Goal: Information Seeking & Learning: Learn about a topic

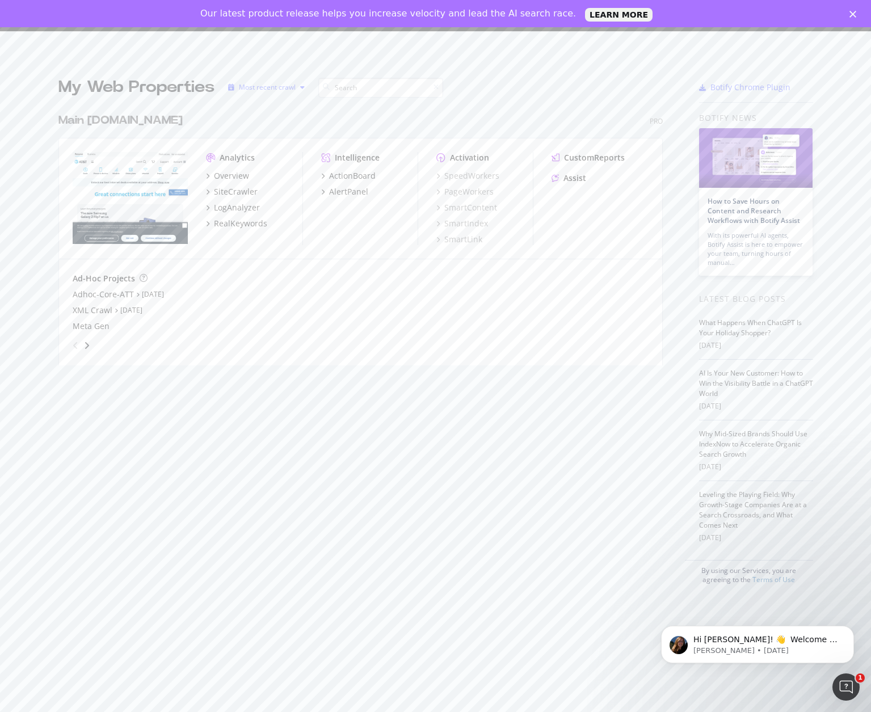
click at [286, 93] on div "Most recent crawl" at bounding box center [267, 87] width 86 height 17
click at [284, 105] on div "Most recent crawl" at bounding box center [277, 107] width 60 height 10
click at [291, 328] on div "Meta Gen" at bounding box center [361, 326] width 576 height 11
click at [108, 195] on img "grid" at bounding box center [130, 198] width 115 height 92
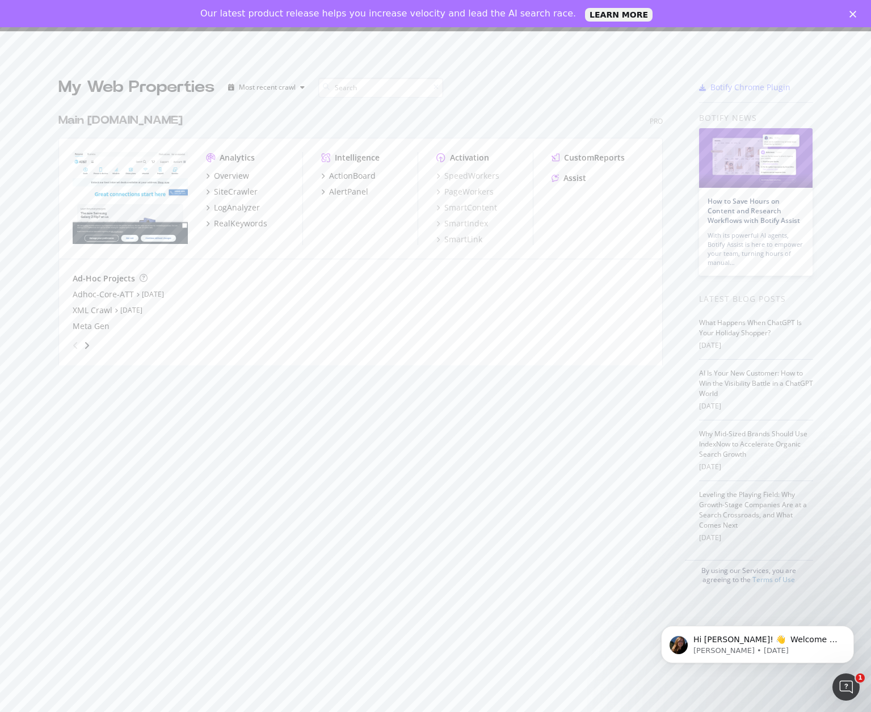
click at [157, 175] on img "grid" at bounding box center [130, 198] width 115 height 92
click at [214, 175] on div "Overview" at bounding box center [231, 175] width 35 height 11
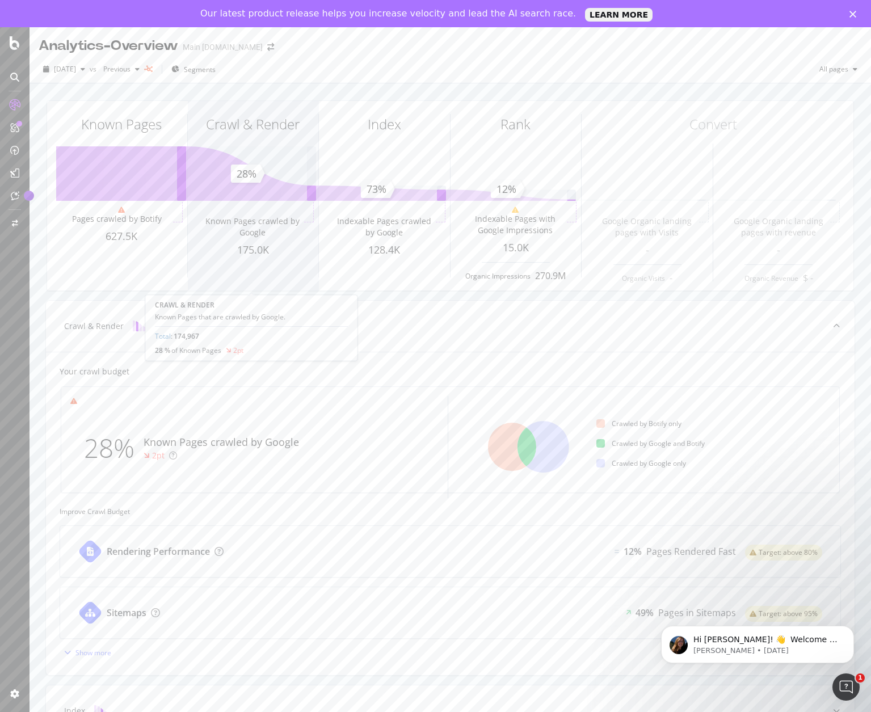
click at [246, 196] on div "Crawl & [PERSON_NAME] Known Pages crawled by Google 175.0K" at bounding box center [253, 196] width 131 height 190
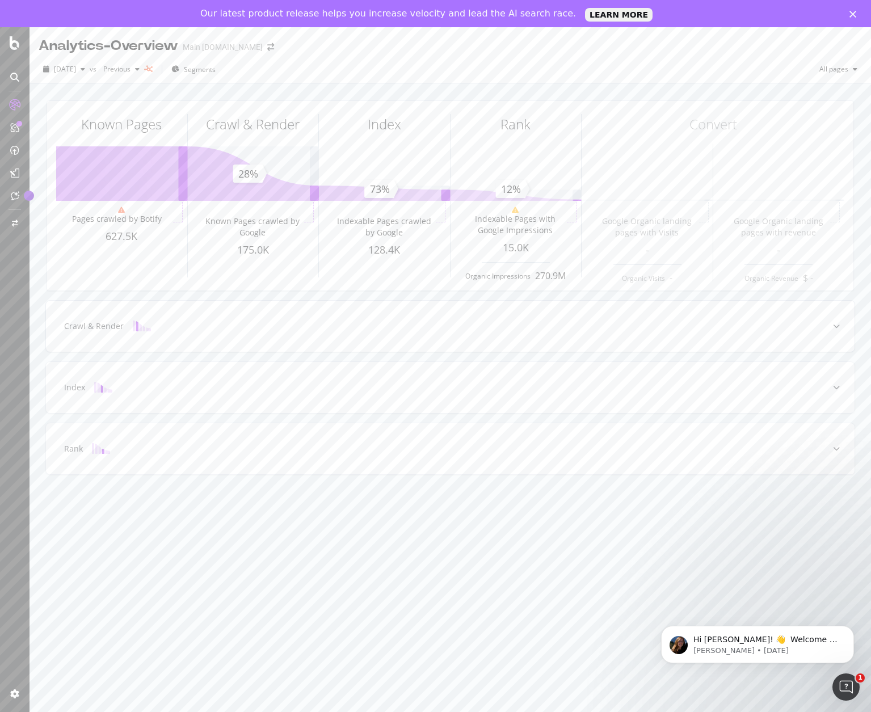
click at [124, 329] on div at bounding box center [142, 326] width 36 height 11
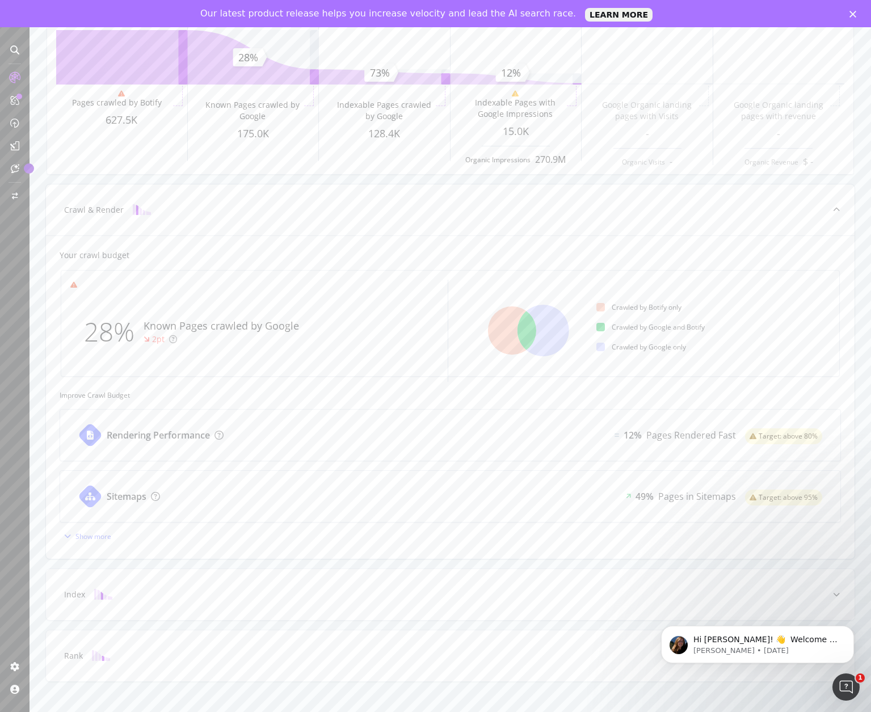
scroll to position [108, 0]
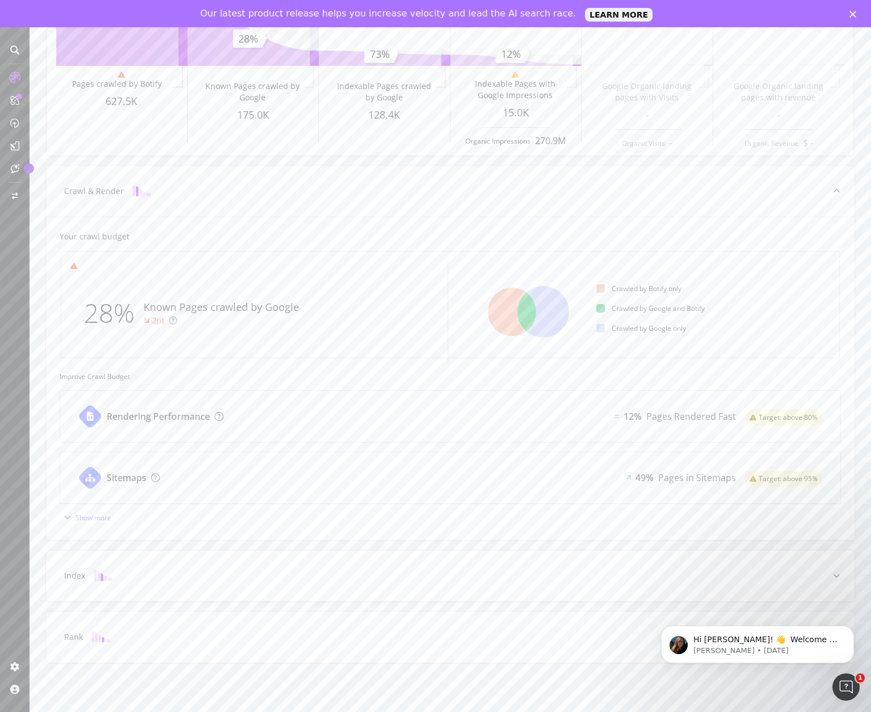
click at [176, 569] on div "Index" at bounding box center [450, 576] width 809 height 51
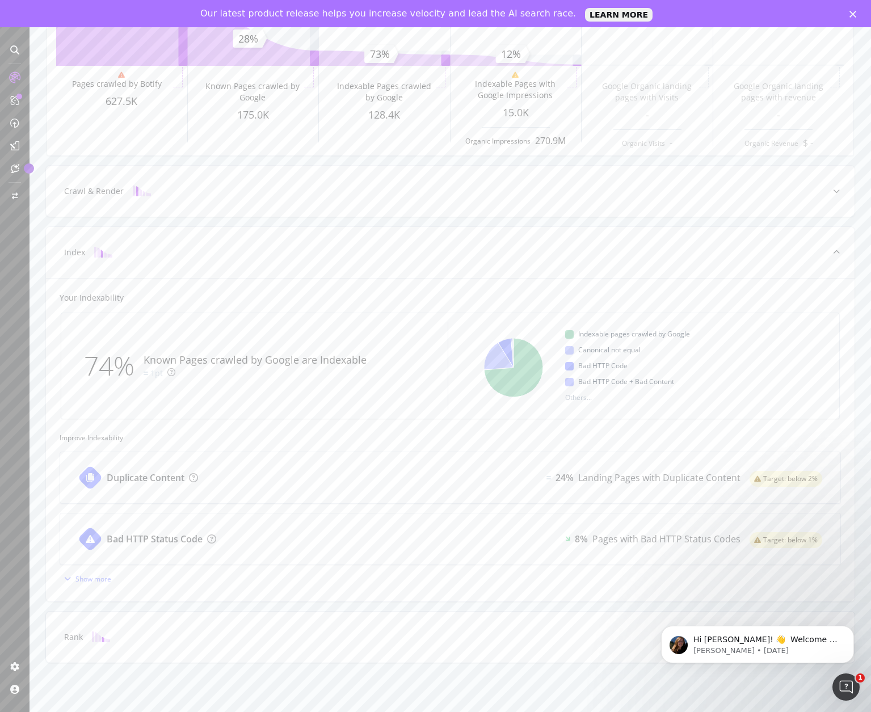
click at [171, 640] on div "Rank" at bounding box center [433, 637] width 764 height 11
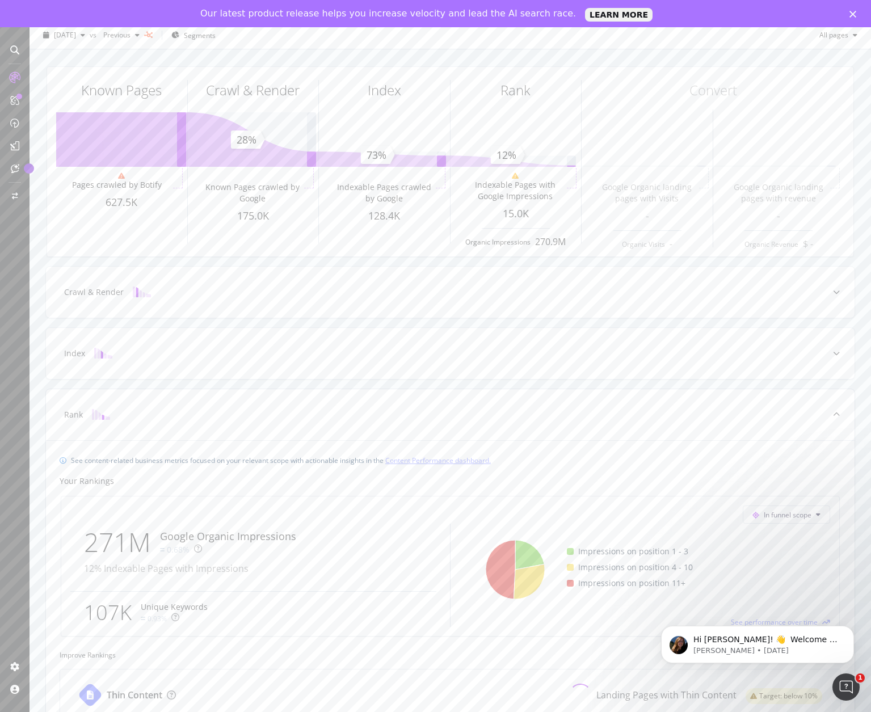
scroll to position [0, 0]
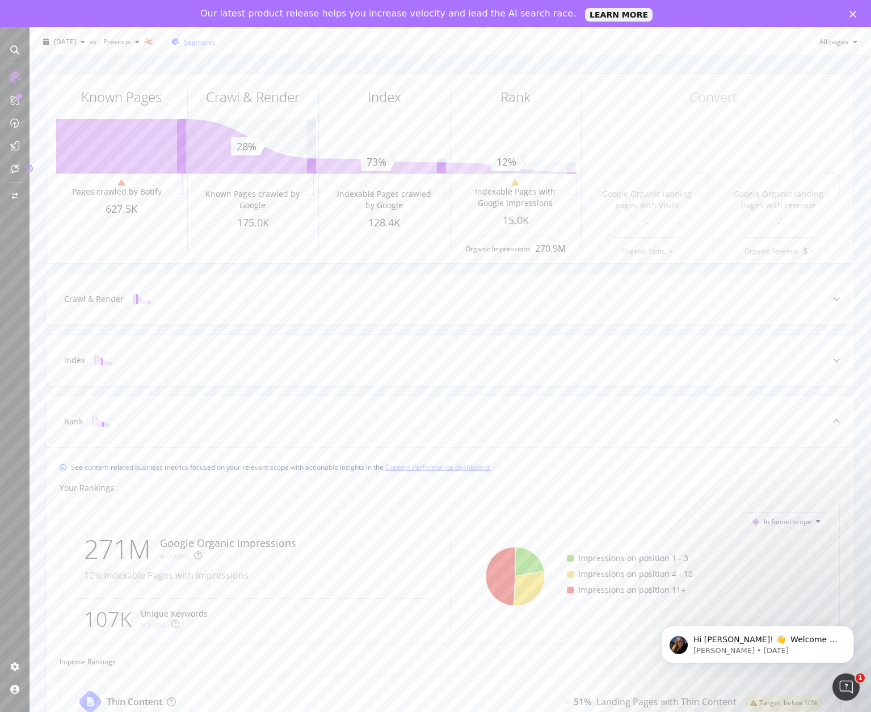
click at [207, 45] on div "Segments" at bounding box center [193, 41] width 44 height 17
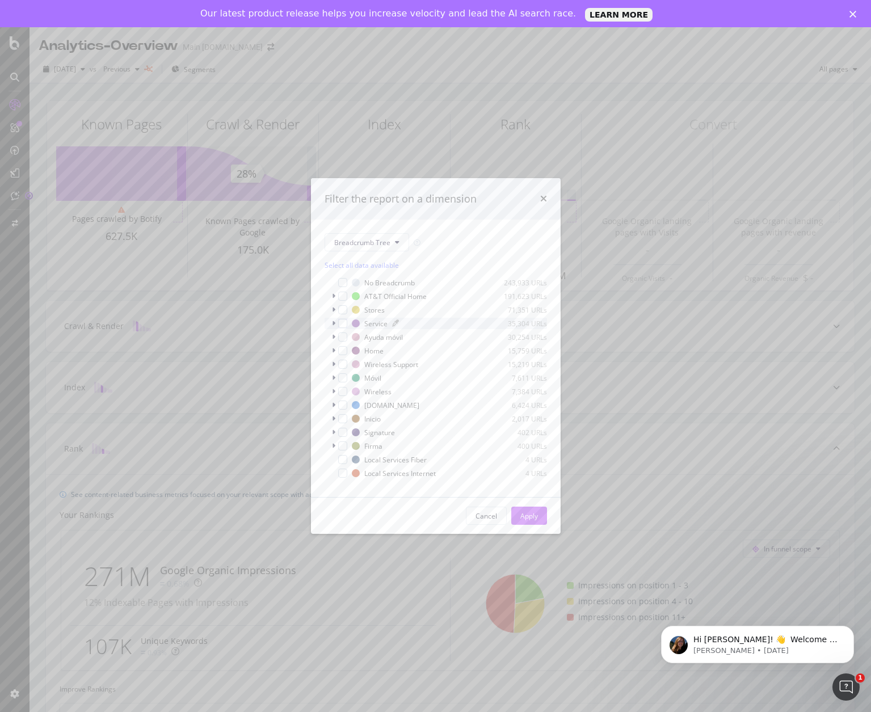
scroll to position [10, 0]
click at [343, 399] on div "modal" at bounding box center [342, 395] width 9 height 9
click at [539, 517] on button "Apply" at bounding box center [529, 516] width 36 height 18
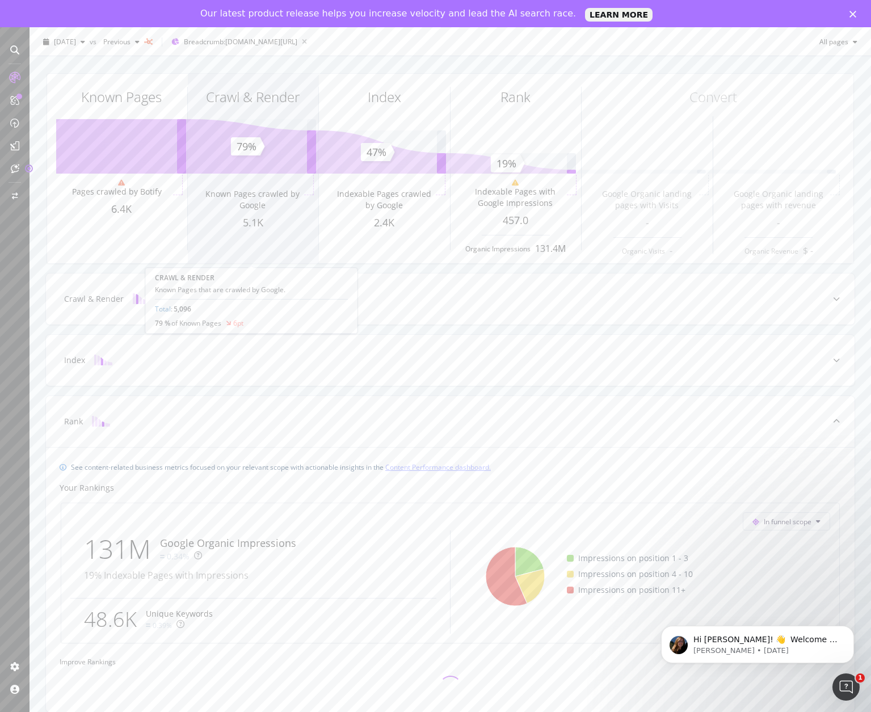
click at [254, 163] on div "Crawl & [PERSON_NAME] Known Pages crawled by Google 5.1K" at bounding box center [253, 169] width 131 height 190
